Goal: Task Accomplishment & Management: Complete application form

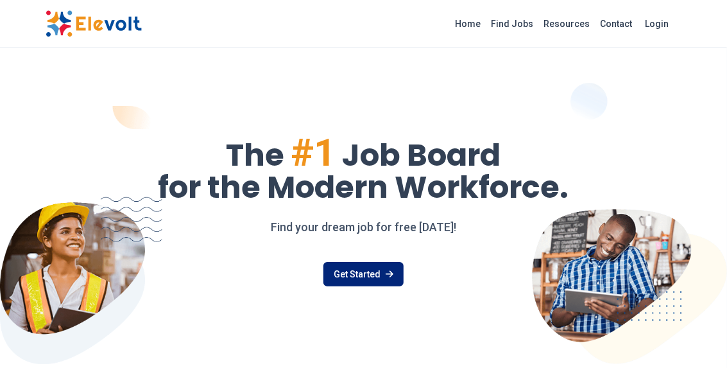
click at [336, 282] on link "Get Started" at bounding box center [363, 274] width 80 height 24
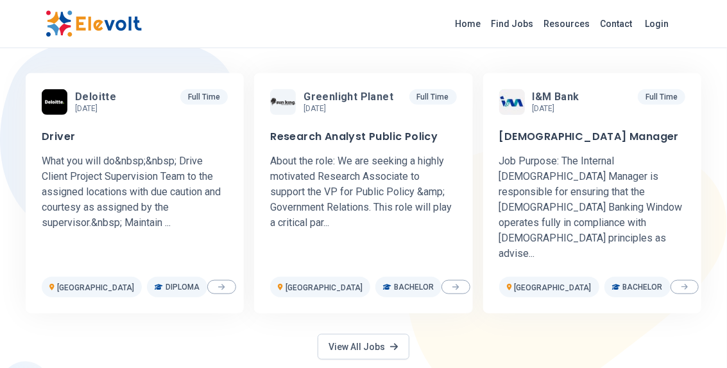
scroll to position [407, 0]
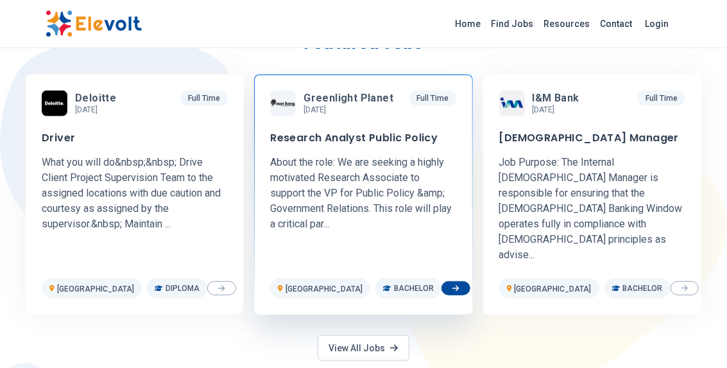
click at [346, 168] on p "About the role: We are seeking a highly motivated Research Associate to support…" at bounding box center [363, 193] width 186 height 77
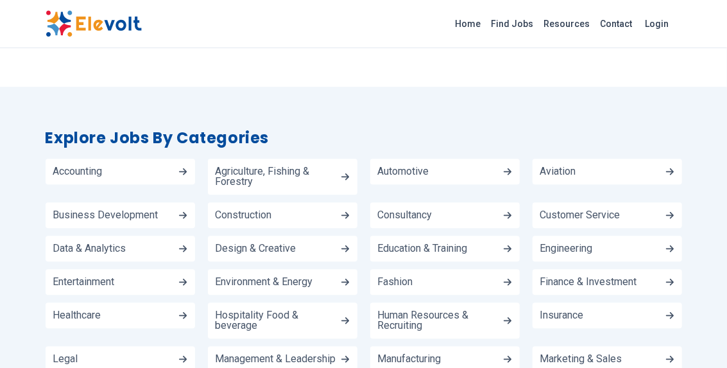
scroll to position [1210, 0]
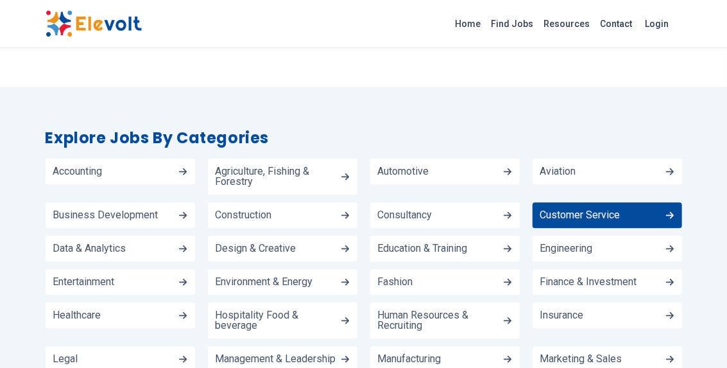
click at [582, 210] on span "Customer Service" at bounding box center [580, 215] width 80 height 10
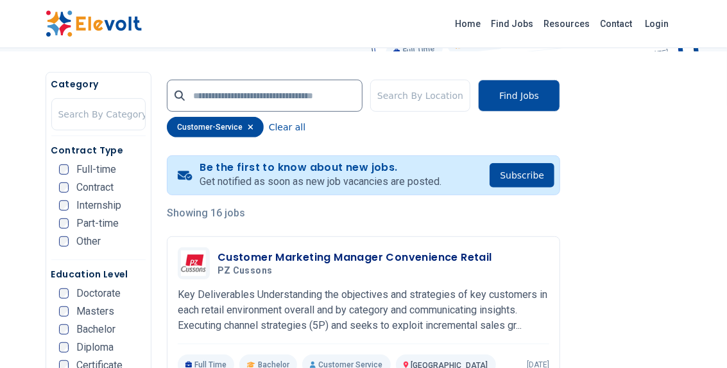
scroll to position [228, 0]
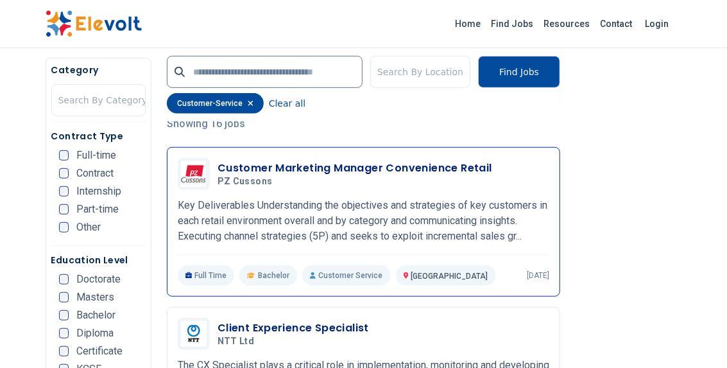
scroll to position [319, 0]
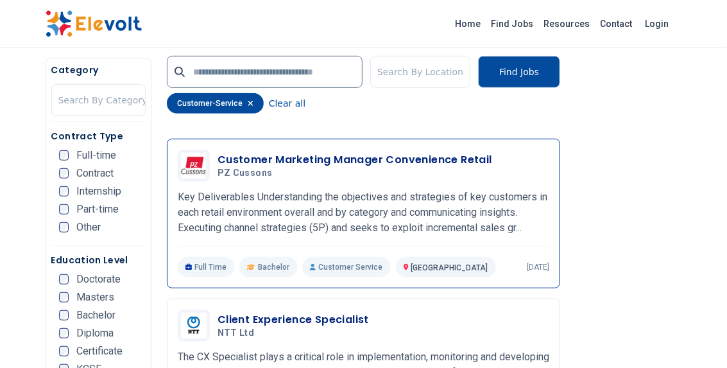
click at [274, 157] on h3 "Customer Marketing Manager Convenience Retail" at bounding box center [355, 159] width 275 height 15
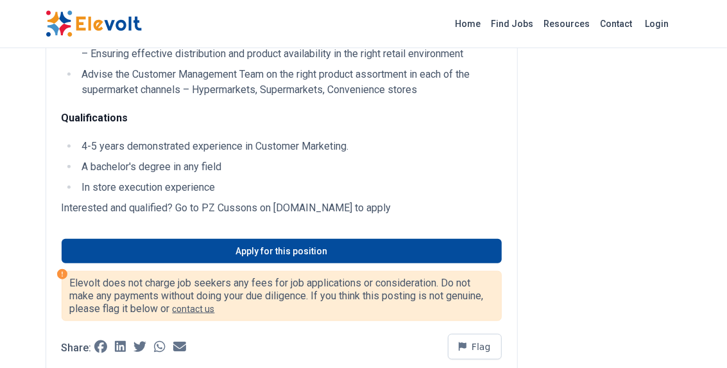
scroll to position [533, 0]
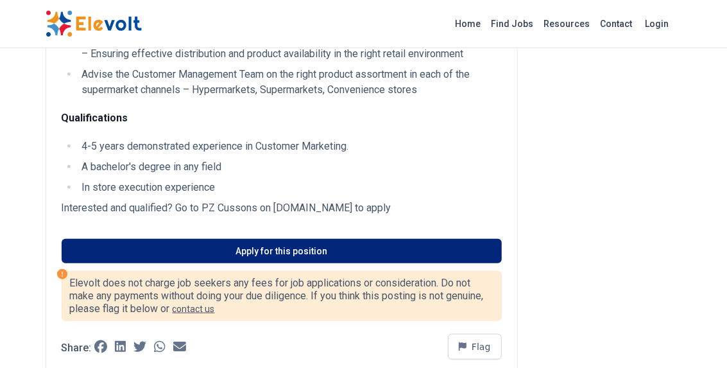
click at [262, 263] on link "Apply for this position" at bounding box center [282, 251] width 440 height 24
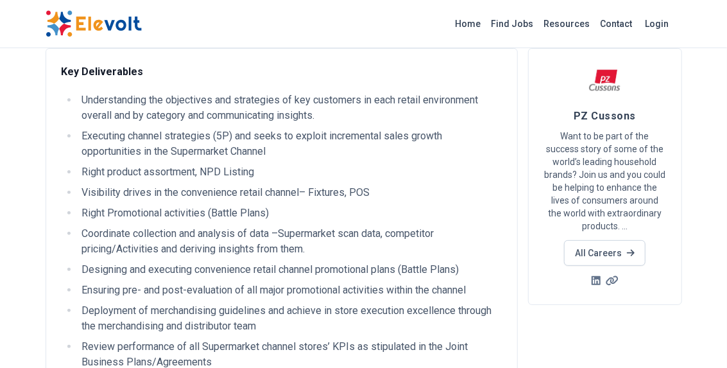
scroll to position [0, 0]
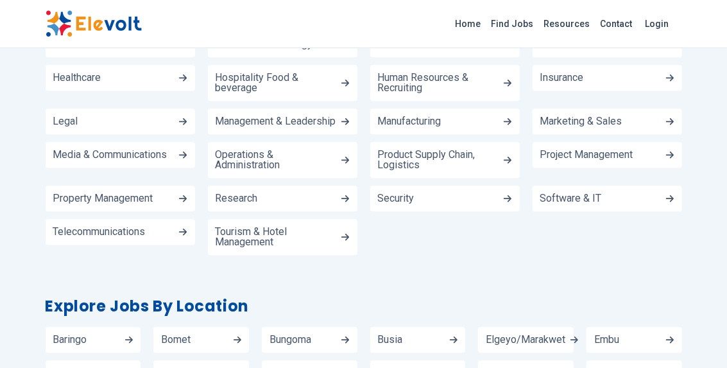
scroll to position [1449, 0]
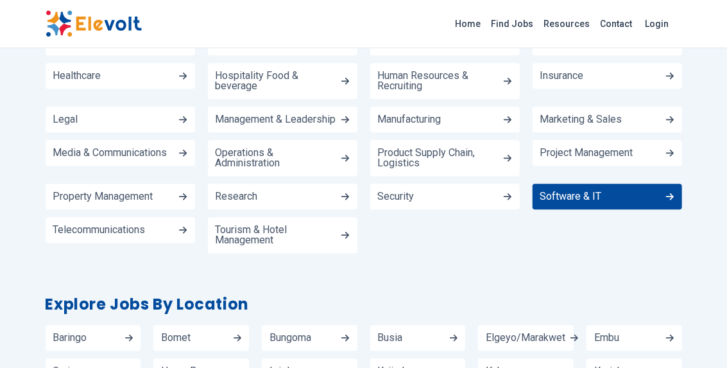
click at [558, 191] on span "Software & IT" at bounding box center [571, 196] width 62 height 10
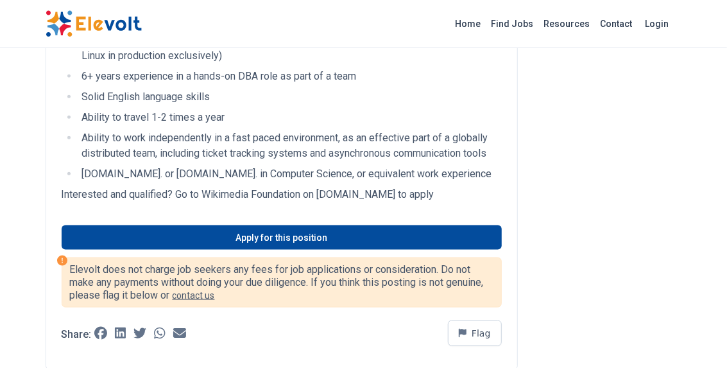
scroll to position [619, 0]
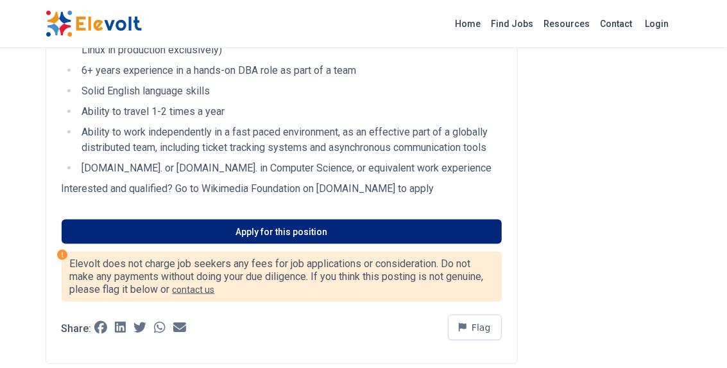
click at [247, 226] on link "Apply for this position" at bounding box center [282, 231] width 440 height 24
